Goal: Task Accomplishment & Management: Use online tool/utility

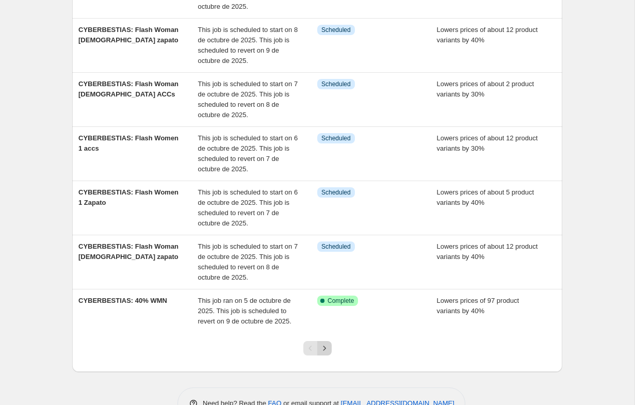
scroll to position [272, 0]
click at [326, 347] on icon "Next" at bounding box center [324, 347] width 10 height 10
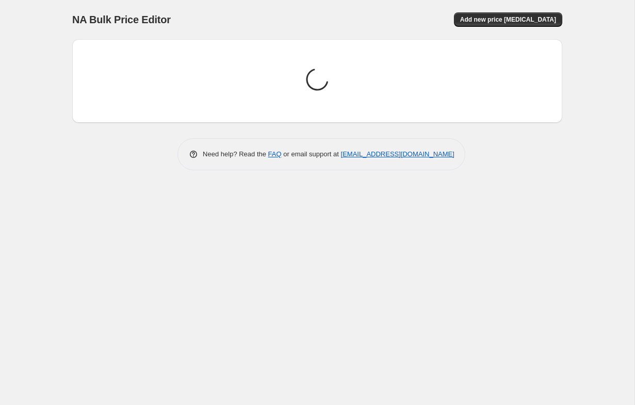
scroll to position [0, 0]
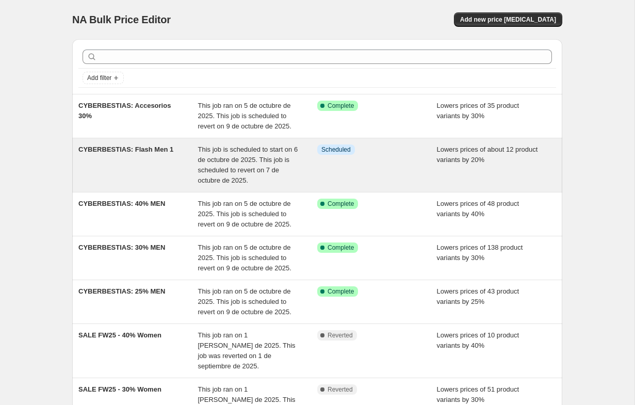
click at [135, 173] on div "CYBERBESTIAS: Flash Men 1" at bounding box center [138, 164] width 120 height 41
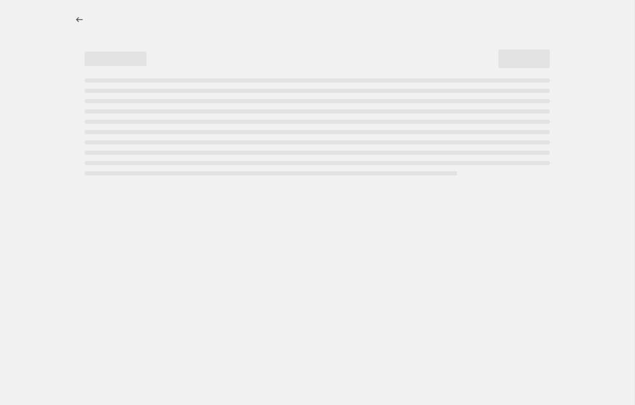
select select "percentage"
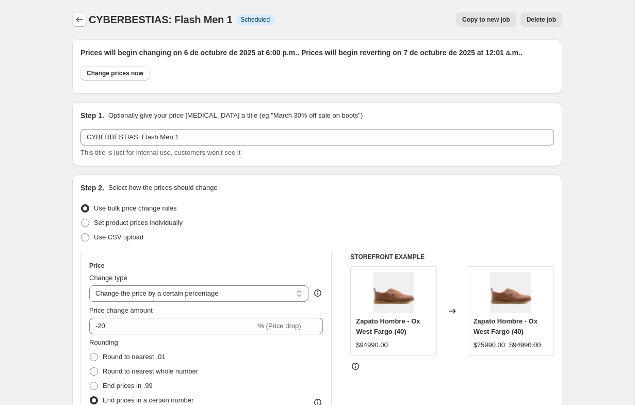
click at [81, 21] on icon "Price change jobs" at bounding box center [79, 19] width 10 height 10
